Goal: Transaction & Acquisition: Purchase product/service

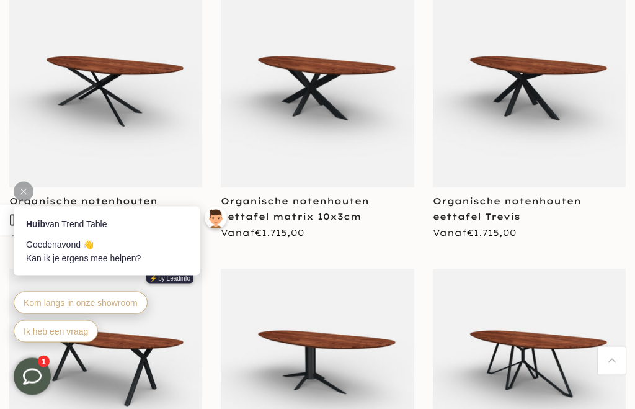
scroll to position [847, 0]
click at [23, 191] on icon at bounding box center [23, 192] width 6 height 6
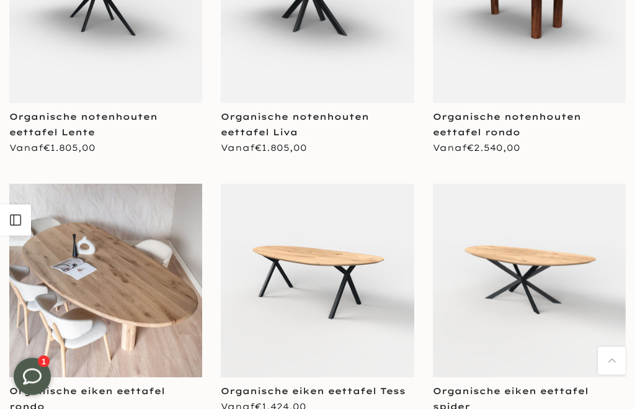
scroll to position [1480, 0]
click at [544, 277] on img at bounding box center [529, 280] width 193 height 193
click at [541, 318] on img at bounding box center [529, 280] width 193 height 193
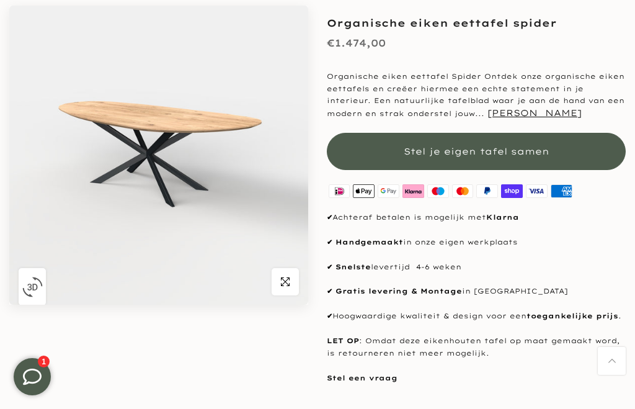
scroll to position [90, 0]
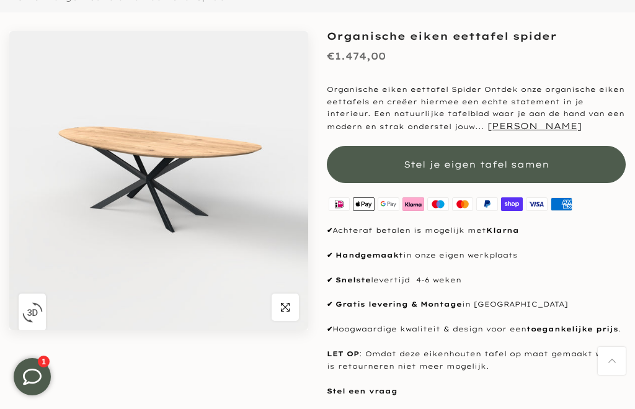
click at [451, 163] on span "Stel je eigen tafel samen" at bounding box center [477, 164] width 146 height 11
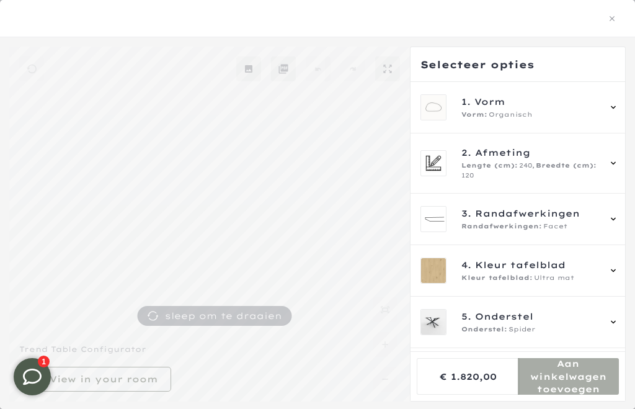
scroll to position [78, 0]
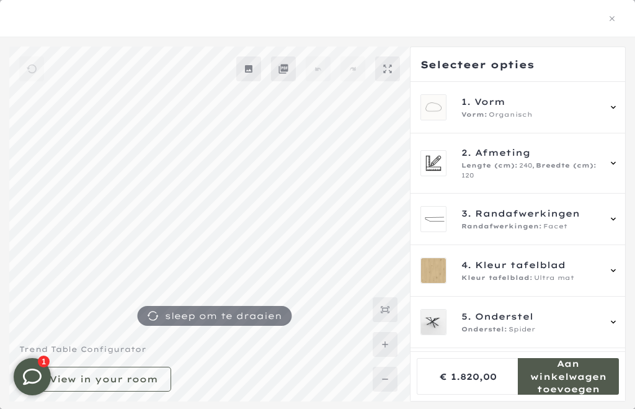
click at [603, 223] on div "3. Randafwerkingen Randafwerkingen: Facet" at bounding box center [520, 219] width 198 height 26
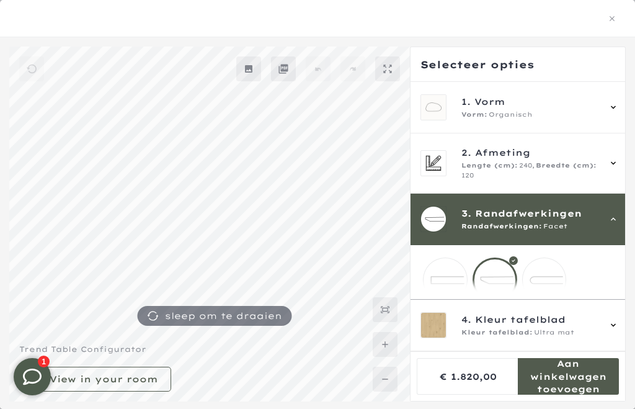
scroll to position [112, 0]
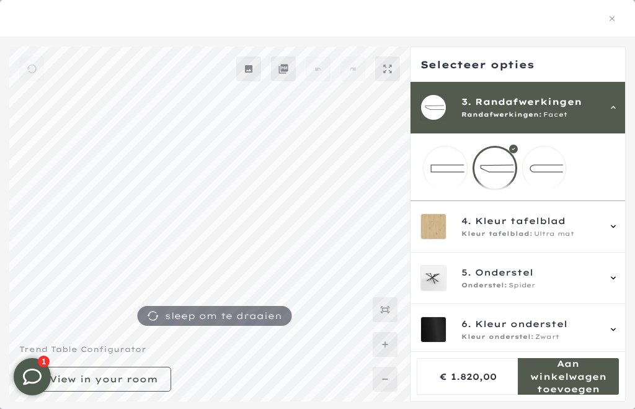
click at [603, 234] on div "4. Kleur tafelblad Kleur tafelblad: Ultra mat" at bounding box center [520, 226] width 198 height 26
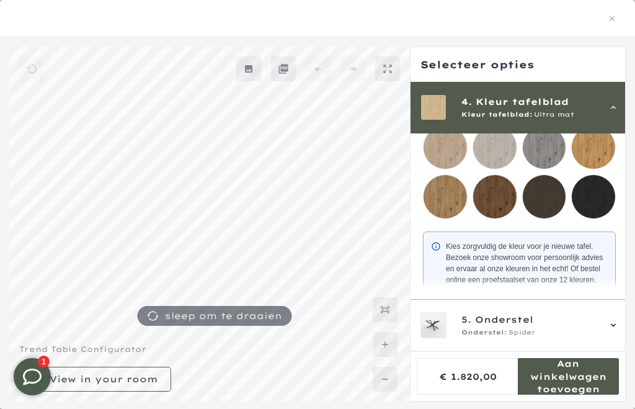
scroll to position [259, 0]
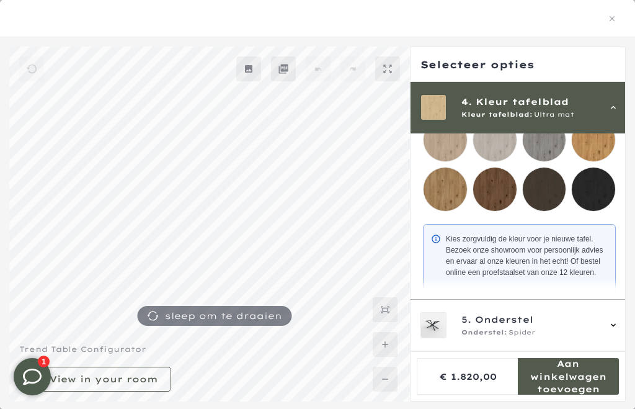
click at [490, 193] on mmq-loader at bounding box center [495, 189] width 43 height 43
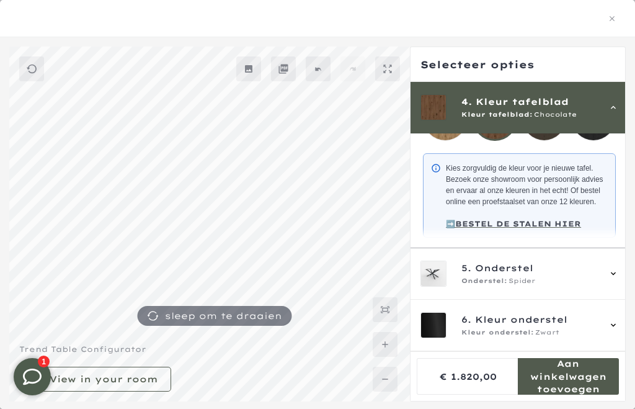
scroll to position [44, 0]
click at [605, 287] on div "5. Onderstel Onderstel: Spider" at bounding box center [520, 274] width 198 height 26
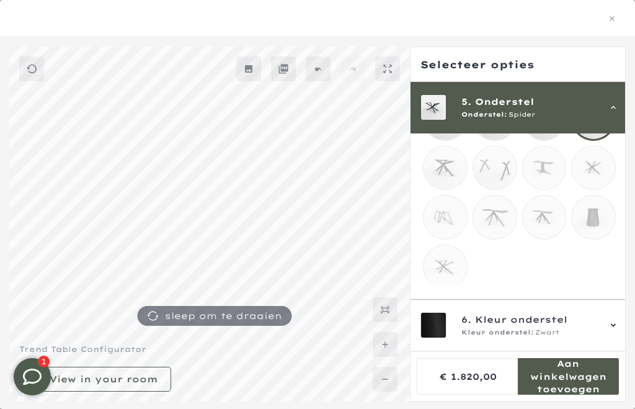
scroll to position [230, 0]
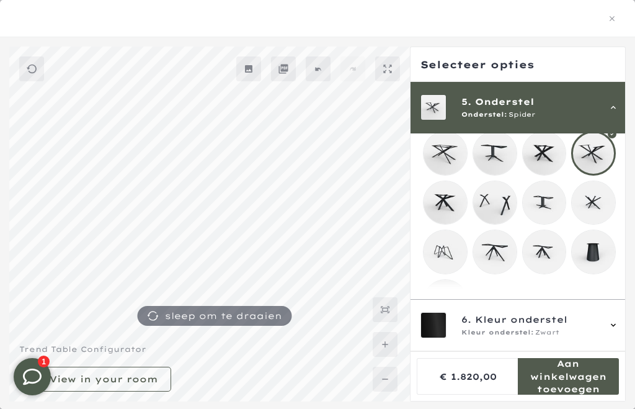
click at [582, 351] on div "6. Kleur onderstel Kleur onderstel: Zwart" at bounding box center [520, 326] width 218 height 52
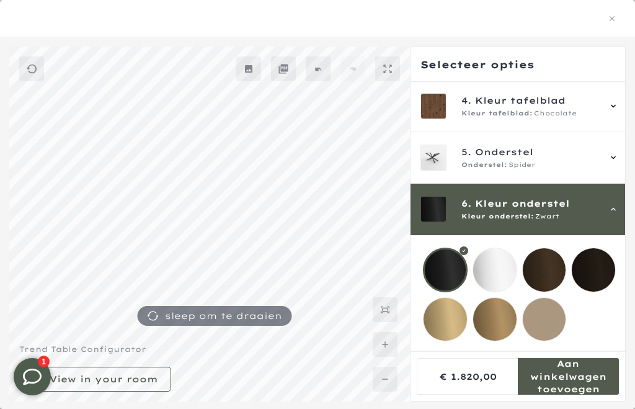
scroll to position [132, 0]
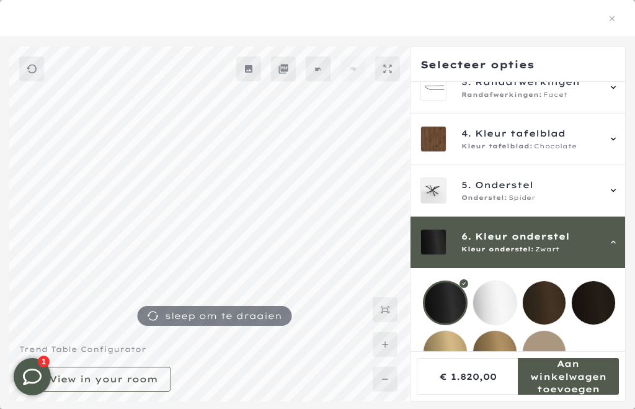
click at [609, 194] on icon at bounding box center [614, 191] width 10 height 10
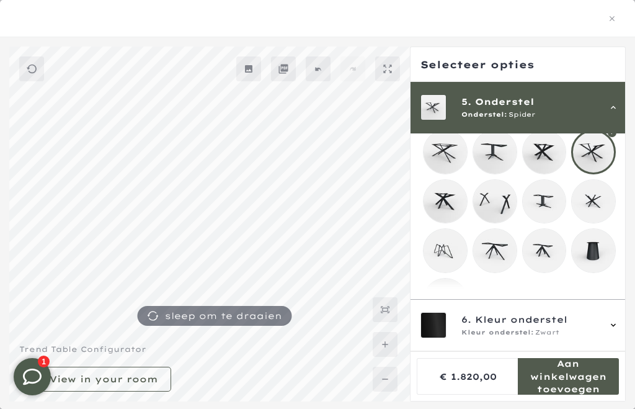
scroll to position [230, 0]
click at [447, 300] on mmq-loader at bounding box center [445, 301] width 43 height 43
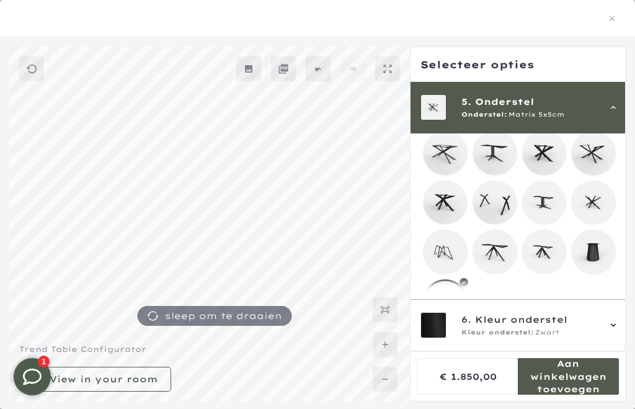
click at [609, 338] on div "6. Kleur onderstel Kleur onderstel: Zwart" at bounding box center [520, 325] width 198 height 26
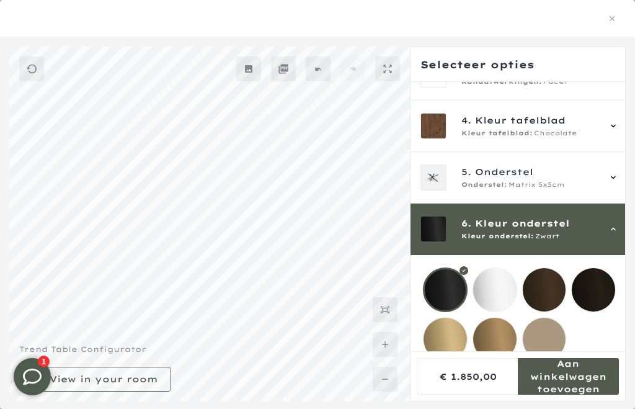
scroll to position [132, 0]
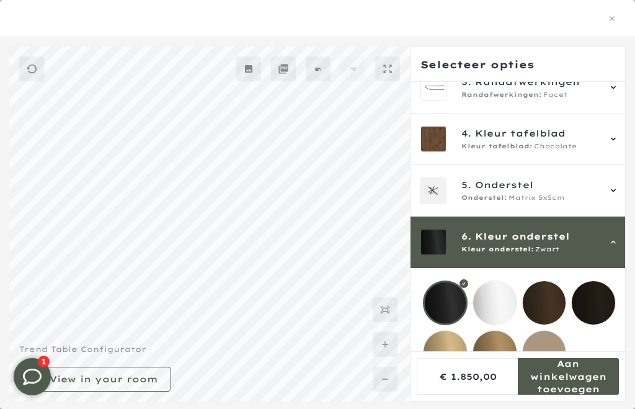
click at [547, 304] on mmq-loader at bounding box center [544, 302] width 43 height 43
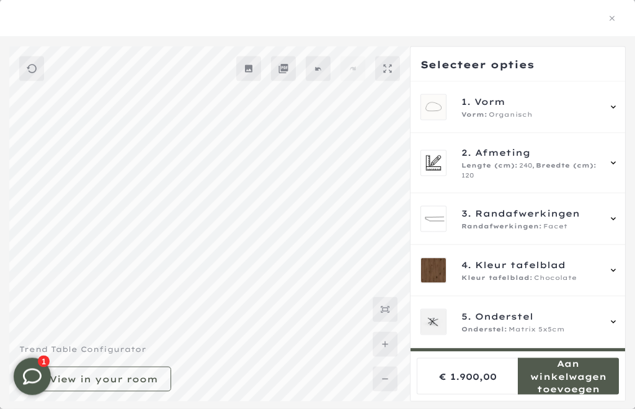
scroll to position [321, 0]
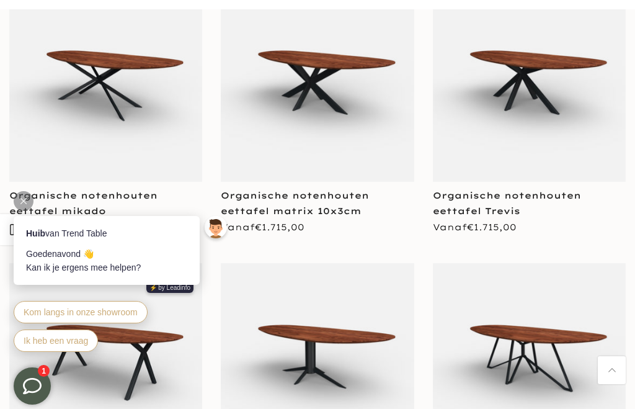
scroll to position [851, 0]
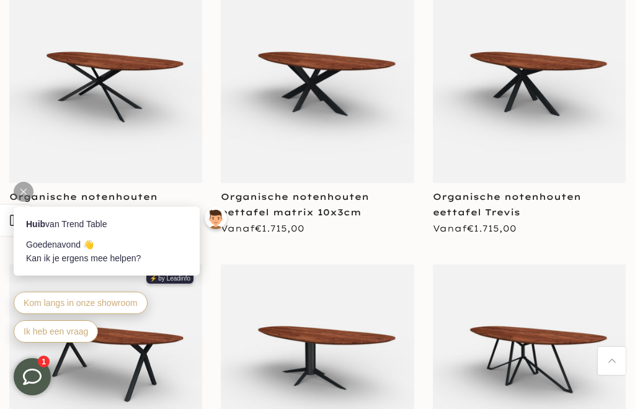
click at [49, 125] on img at bounding box center [105, 86] width 193 height 193
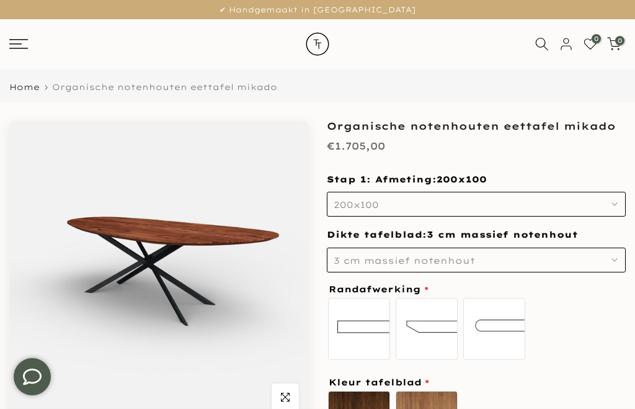
click at [609, 207] on button "200x100" at bounding box center [476, 204] width 299 height 25
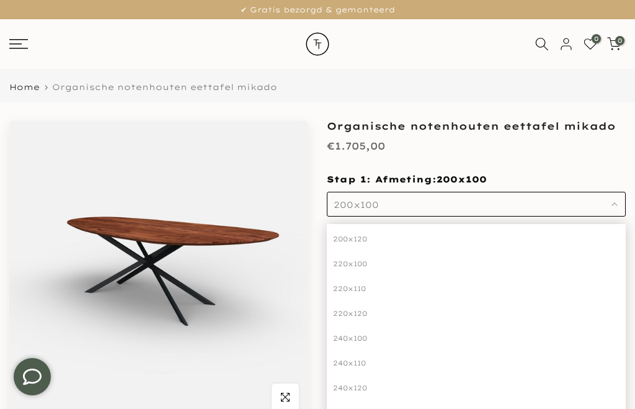
scroll to position [57, 0]
click at [344, 369] on div "240x110" at bounding box center [476, 362] width 299 height 25
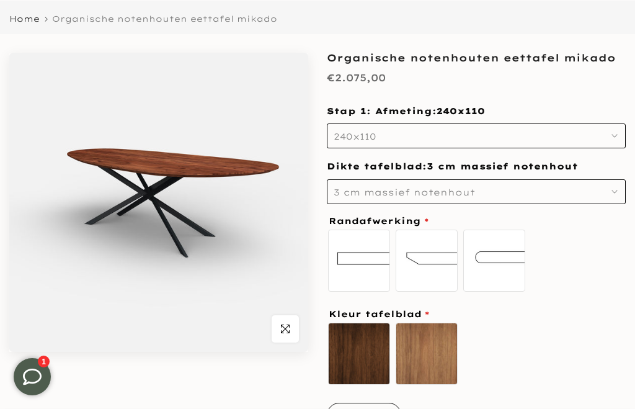
scroll to position [75, 0]
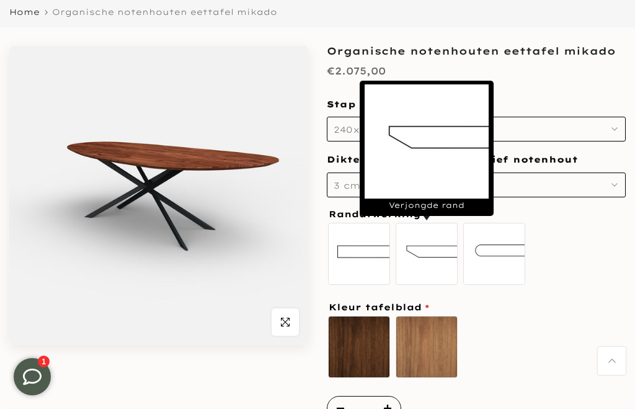
click at [433, 257] on label "Verjongde rand" at bounding box center [427, 254] width 62 height 62
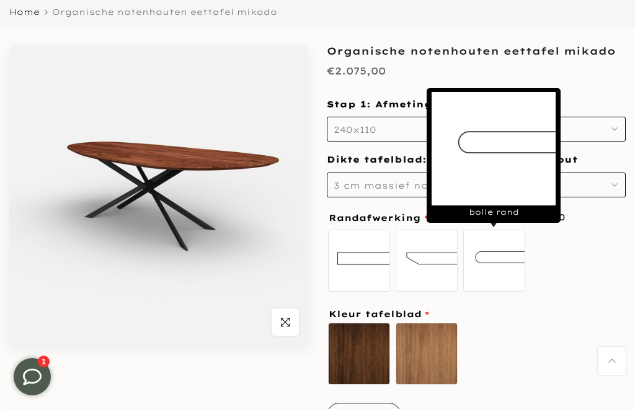
click at [493, 259] on label "bolle rand" at bounding box center [495, 261] width 62 height 62
click at [356, 268] on label "standaard recht" at bounding box center [359, 261] width 62 height 62
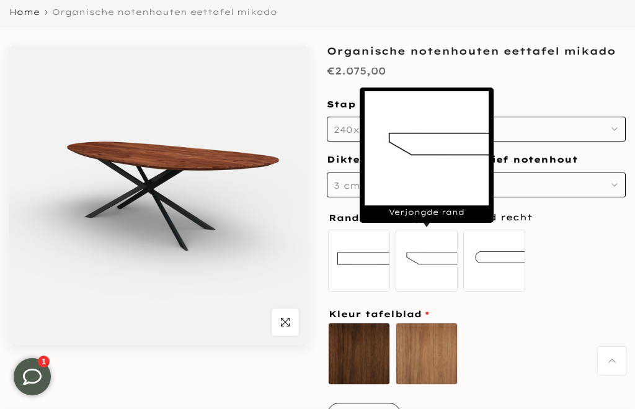
click at [429, 260] on label "Verjongde rand" at bounding box center [427, 261] width 62 height 62
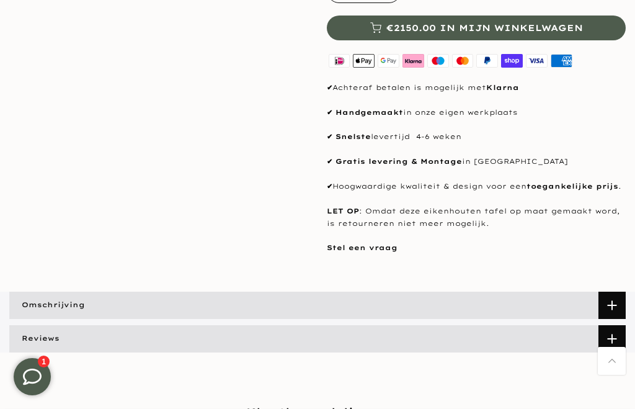
scroll to position [516, 0]
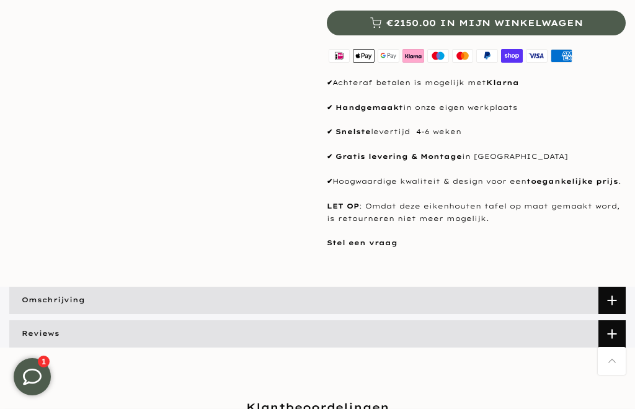
click at [614, 307] on span at bounding box center [612, 300] width 27 height 27
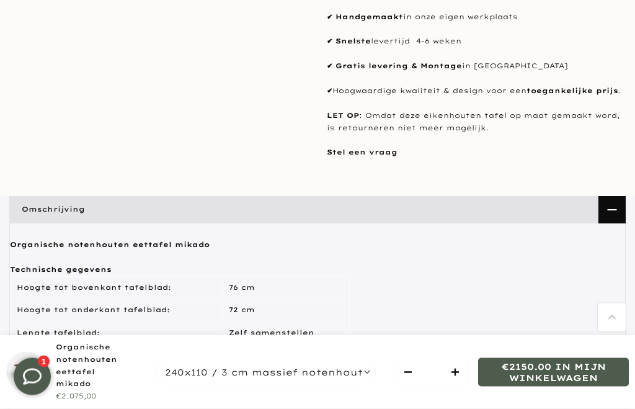
scroll to position [576, 0]
